Goal: Task Accomplishment & Management: Manage account settings

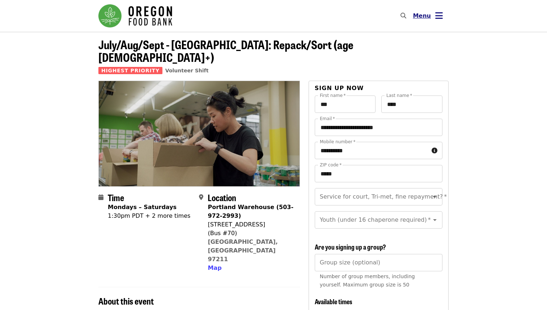
click at [442, 15] on icon "bars icon" at bounding box center [439, 15] width 8 height 10
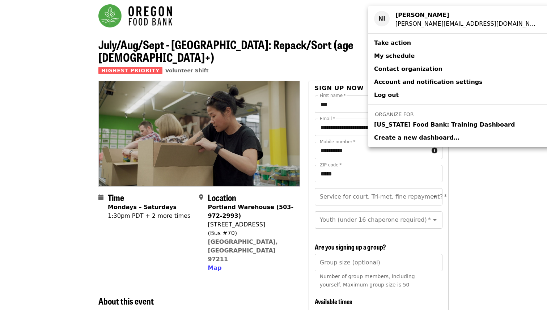
click at [396, 58] on span "My schedule" at bounding box center [394, 55] width 41 height 7
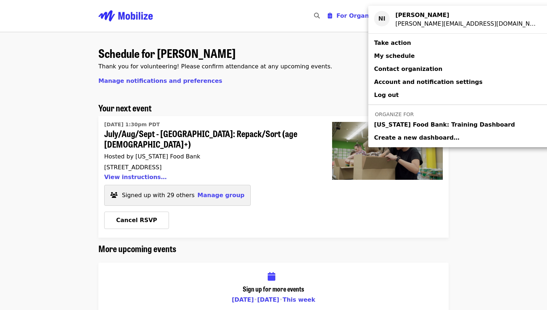
click at [196, 183] on div "Account menu" at bounding box center [273, 155] width 547 height 310
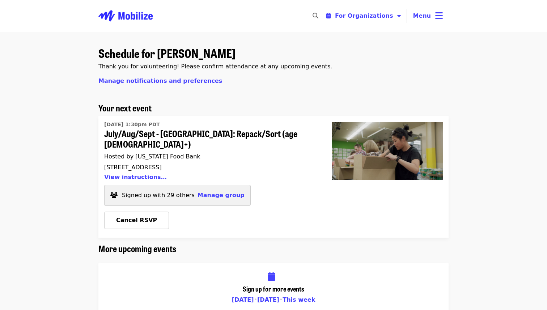
click at [202, 190] on div "Signed up with 29 others Manage group" at bounding box center [177, 195] width 146 height 21
click at [202, 192] on span "Manage group" at bounding box center [220, 195] width 47 height 7
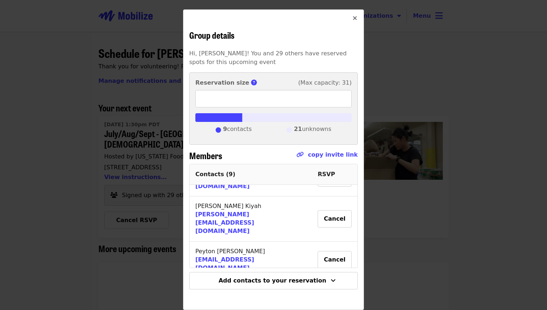
scroll to position [204, 0]
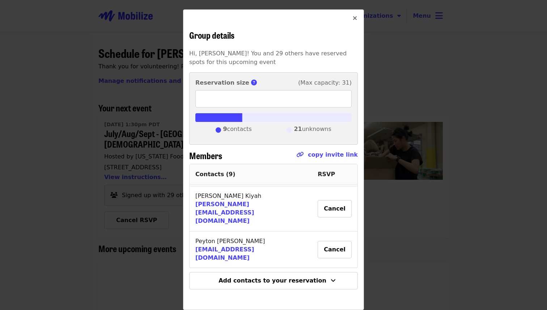
click at [464, 117] on div "Group details Hi, Nel! You and 29 others have reserved spots for this upcoming …" at bounding box center [273, 155] width 547 height 310
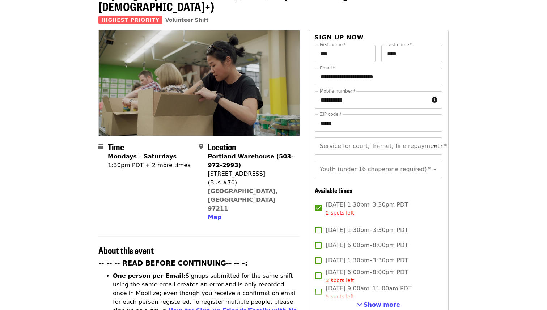
scroll to position [76, 0]
